Goal: Check status

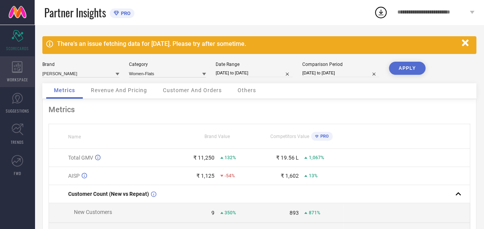
click at [23, 73] on div "WORKSPACE" at bounding box center [17, 71] width 35 height 31
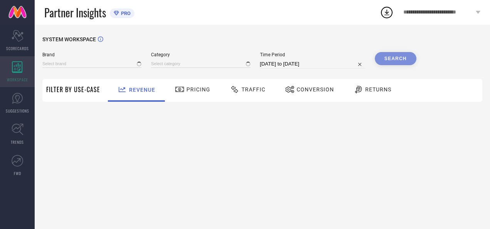
type input "[PERSON_NAME]"
type input "All"
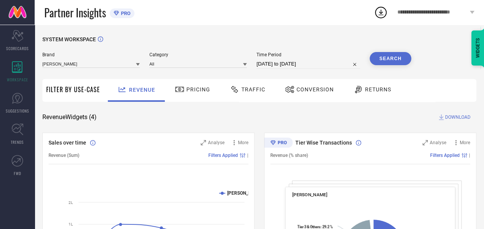
click at [254, 94] on div "Traffic" at bounding box center [247, 89] width 39 height 13
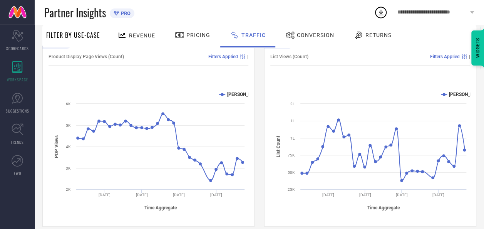
scroll to position [99, 0]
click at [302, 32] on span "Conversion" at bounding box center [315, 35] width 37 height 6
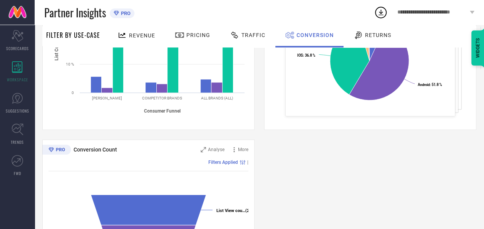
scroll to position [196, 0]
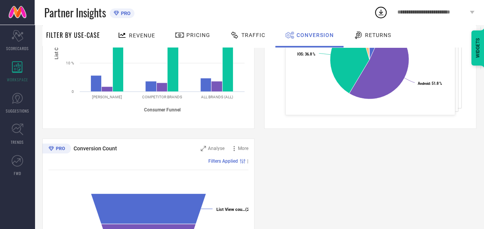
click at [261, 35] on span "Traffic" at bounding box center [253, 35] width 24 height 6
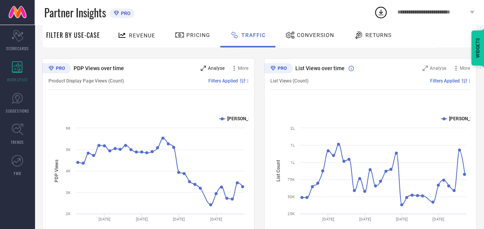
scroll to position [75, 0]
click at [305, 33] on span "Conversion" at bounding box center [315, 35] width 37 height 6
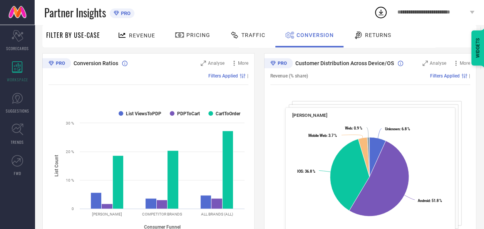
scroll to position [0, 0]
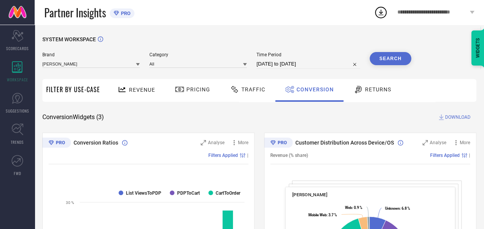
click at [281, 64] on input "[DATE] to [DATE]" at bounding box center [308, 63] width 104 height 9
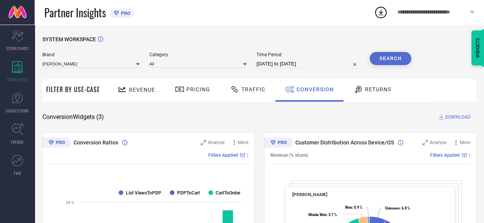
select select "7"
select select "2025"
select select "8"
select select "2025"
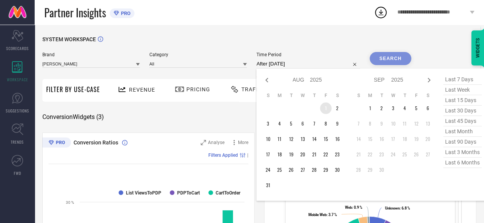
click at [326, 110] on td "1" at bounding box center [326, 108] width 12 height 12
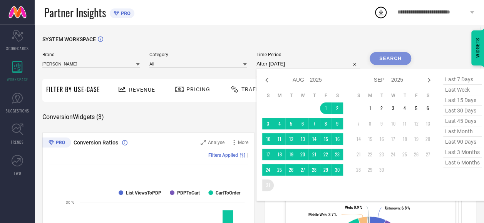
type input "[DATE] to [DATE]"
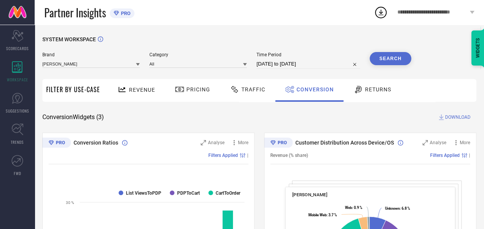
click at [389, 59] on button "Search" at bounding box center [391, 58] width 42 height 13
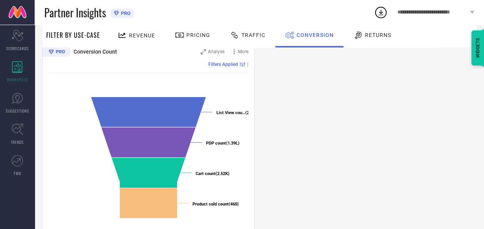
scroll to position [293, 0]
